Goal: Task Accomplishment & Management: Manage account settings

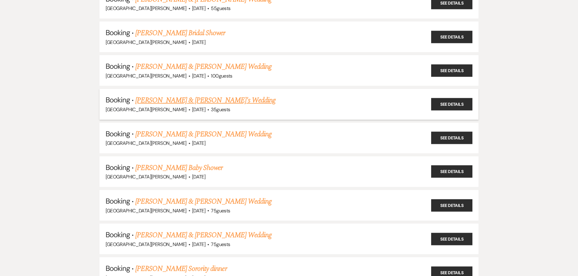
scroll to position [121, 0]
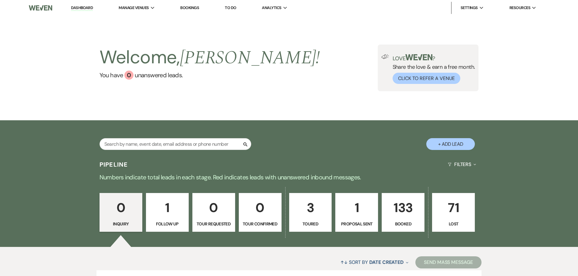
click at [193, 8] on link "Bookings" at bounding box center [189, 7] width 19 height 5
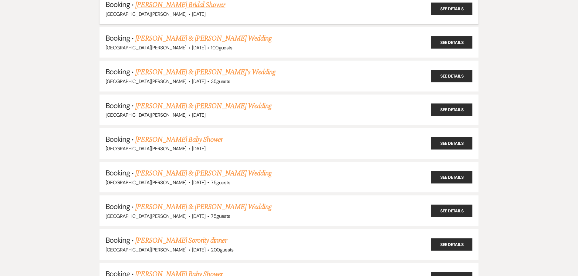
scroll to position [152, 0]
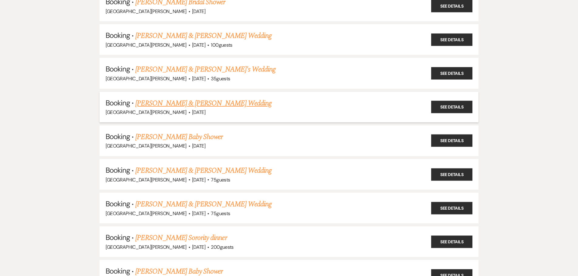
click at [174, 103] on link "[PERSON_NAME] & [PERSON_NAME] Wedding" at bounding box center [203, 103] width 136 height 11
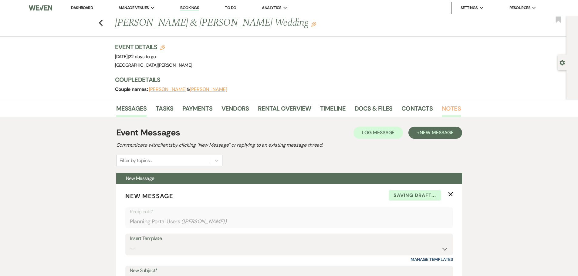
click at [446, 109] on link "Notes" at bounding box center [451, 110] width 19 height 13
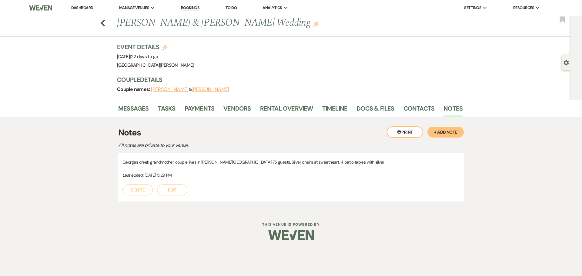
click at [449, 133] on button "+ Add Note" at bounding box center [446, 132] width 36 height 11
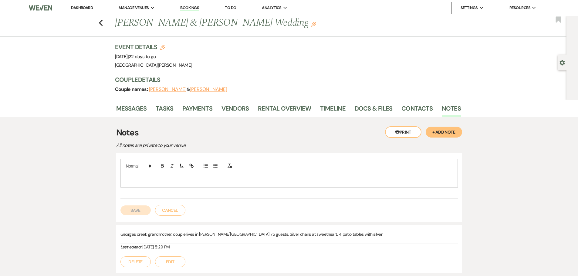
click at [305, 176] on div at bounding box center [289, 180] width 337 height 14
click at [132, 209] on button "Save" at bounding box center [135, 211] width 30 height 10
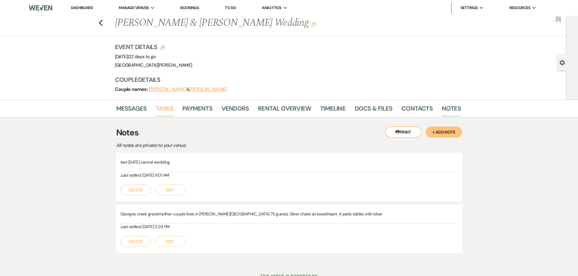
click at [160, 108] on link "Tasks" at bounding box center [165, 110] width 18 height 13
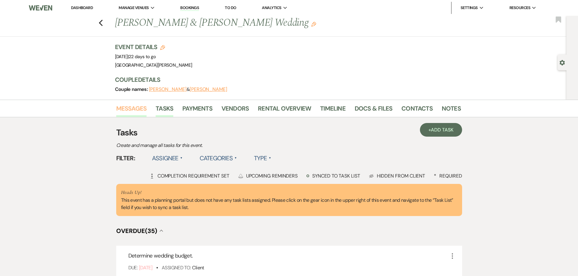
click at [132, 109] on link "Messages" at bounding box center [131, 110] width 31 height 13
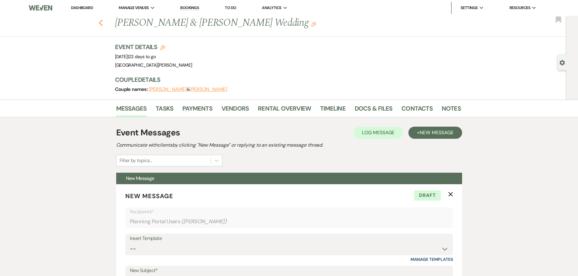
click at [103, 25] on use "button" at bounding box center [101, 23] width 4 height 7
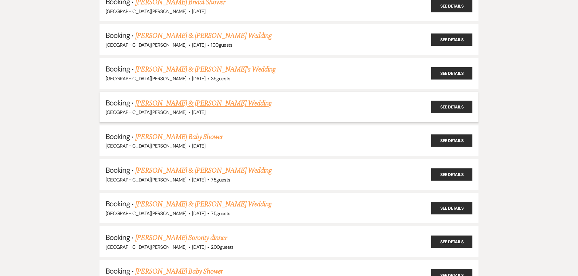
click at [194, 103] on link "[PERSON_NAME] & [PERSON_NAME] Wedding" at bounding box center [203, 103] width 136 height 11
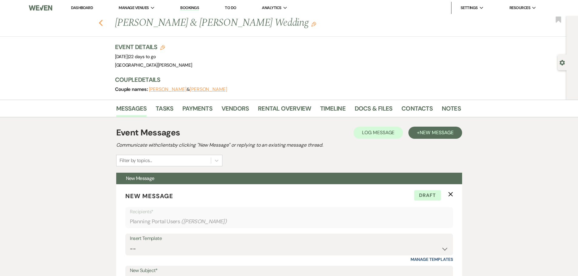
click at [102, 22] on icon "Previous" at bounding box center [101, 22] width 5 height 7
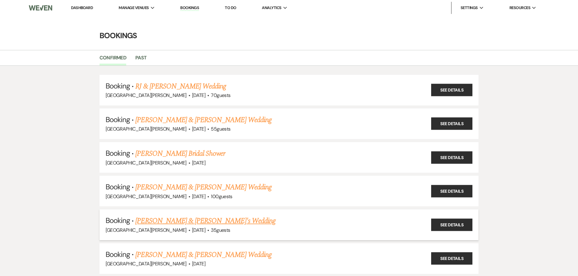
scroll to position [152, 0]
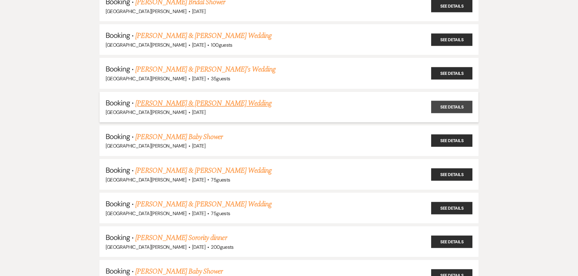
click at [463, 107] on link "See Details" at bounding box center [451, 107] width 41 height 12
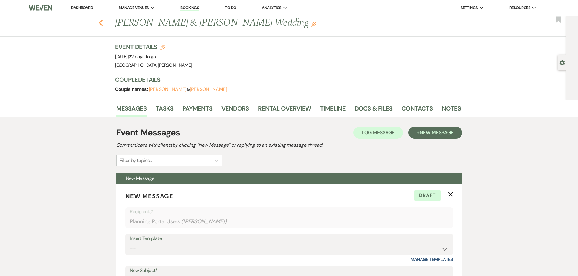
click at [103, 23] on icon "Previous" at bounding box center [101, 22] width 5 height 7
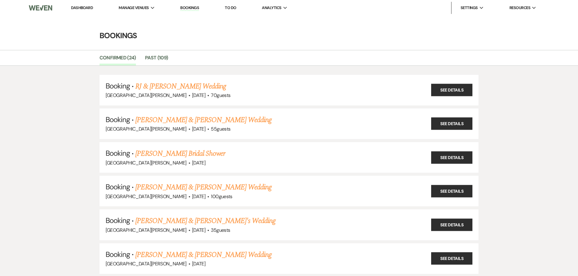
click at [88, 8] on link "Dashboard" at bounding box center [82, 7] width 22 height 5
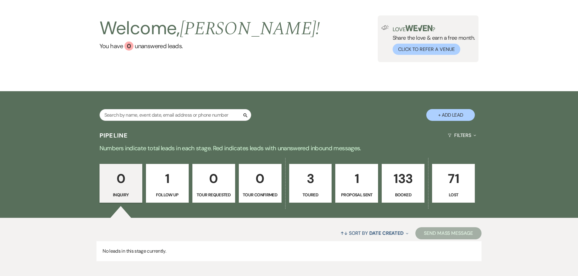
scroll to position [60, 0]
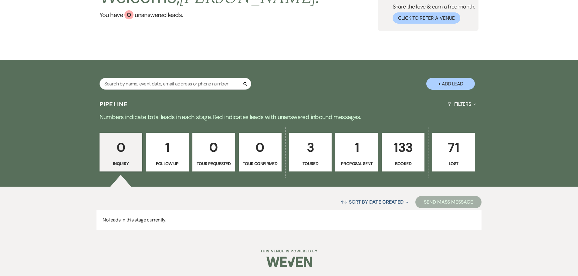
click at [403, 152] on p "133" at bounding box center [403, 147] width 35 height 20
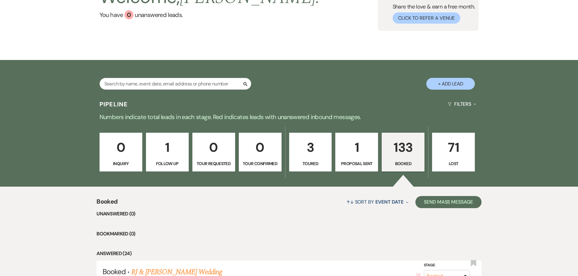
scroll to position [333, 0]
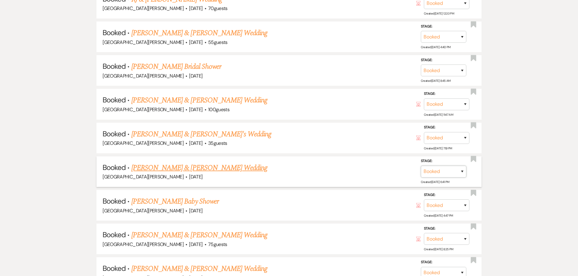
click at [432, 172] on select "Booked Lost" at bounding box center [444, 172] width 46 height 12
select select "8"
click at [421, 166] on select "Booked Lost" at bounding box center [444, 172] width 46 height 12
click at [361, 172] on select "Booked Elsewhere Budget Date Unavailable No Response Not a Good Match Capacity …" at bounding box center [358, 172] width 52 height 12
select select "7"
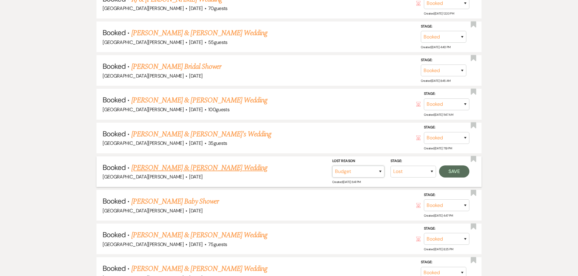
click at [332, 166] on select "Booked Elsewhere Budget Date Unavailable No Response Not a Good Match Capacity …" at bounding box center [358, 172] width 52 height 12
click at [458, 174] on button "Save" at bounding box center [454, 172] width 30 height 12
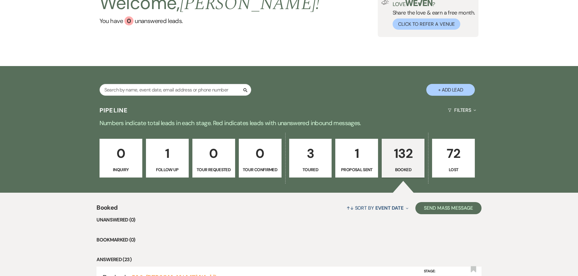
scroll to position [0, 0]
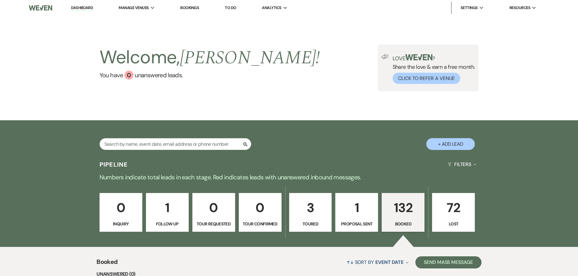
click at [194, 7] on link "Bookings" at bounding box center [189, 7] width 19 height 5
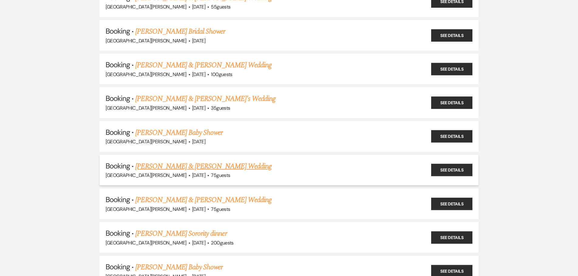
scroll to position [152, 0]
